Goal: Task Accomplishment & Management: Manage account settings

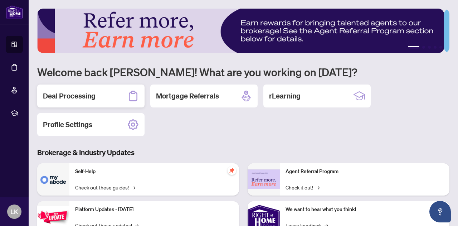
click at [59, 94] on h2 "Deal Processing" at bounding box center [69, 96] width 53 height 10
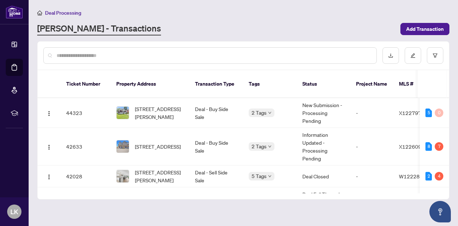
click at [161, 143] on span "[STREET_ADDRESS]" at bounding box center [158, 147] width 46 height 8
